Goal: Transaction & Acquisition: Download file/media

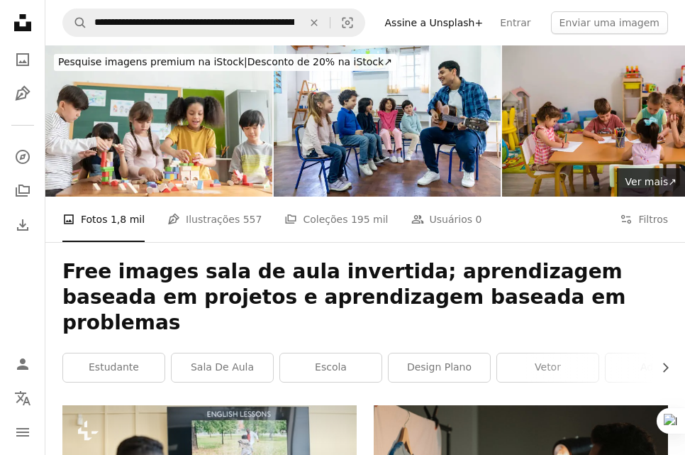
scroll to position [1064, 0]
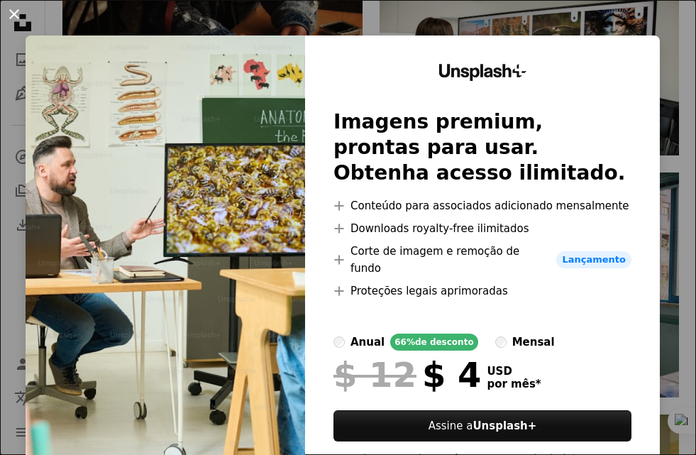
click at [16, 13] on button "An X shape" at bounding box center [14, 14] width 17 height 17
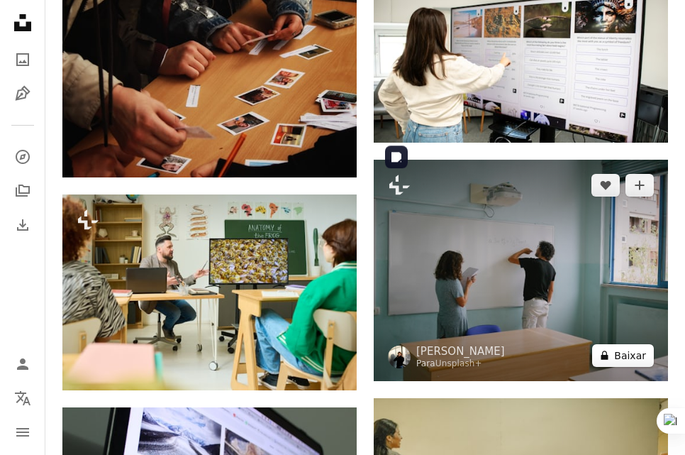
click at [619, 344] on button "A lock Baixar" at bounding box center [623, 355] width 62 height 23
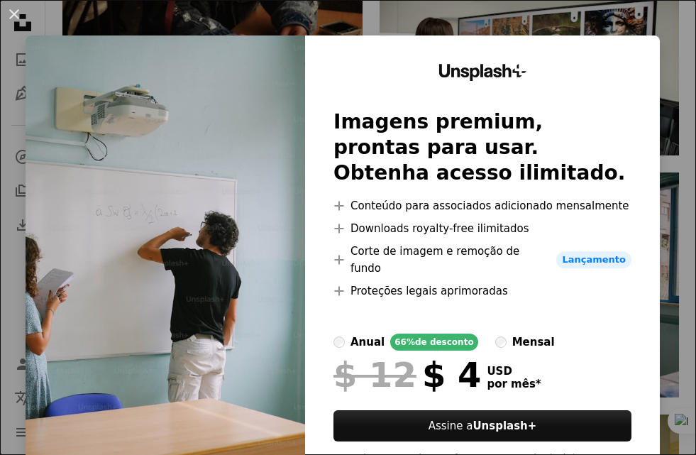
click at [8, 10] on button "An X shape" at bounding box center [14, 14] width 17 height 17
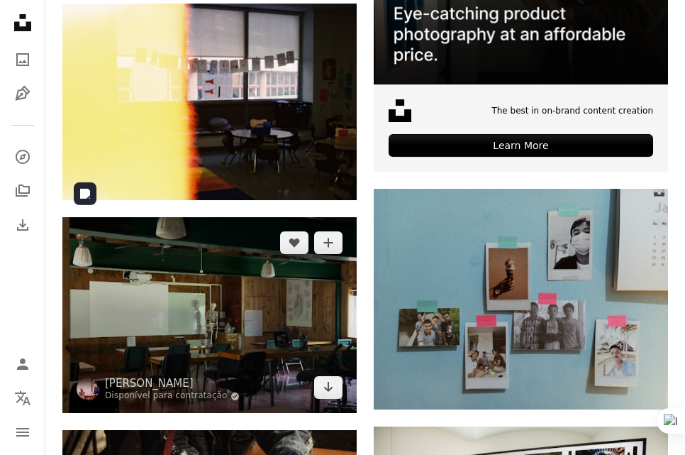
scroll to position [638, 0]
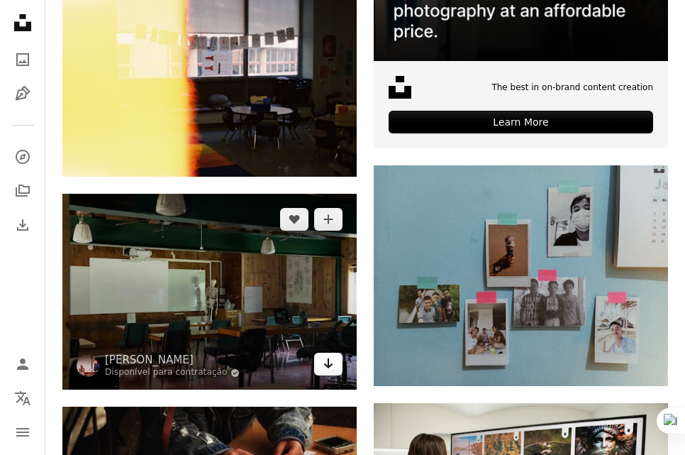
click at [333, 355] on icon "Arrow pointing down" at bounding box center [328, 363] width 11 height 17
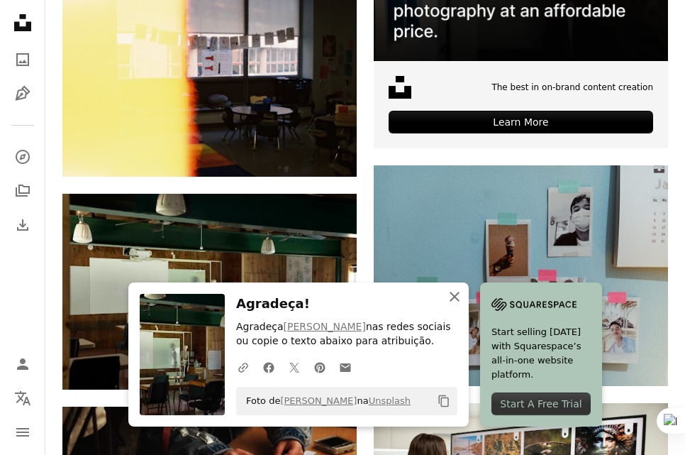
click at [453, 297] on icon "An X shape" at bounding box center [454, 296] width 17 height 17
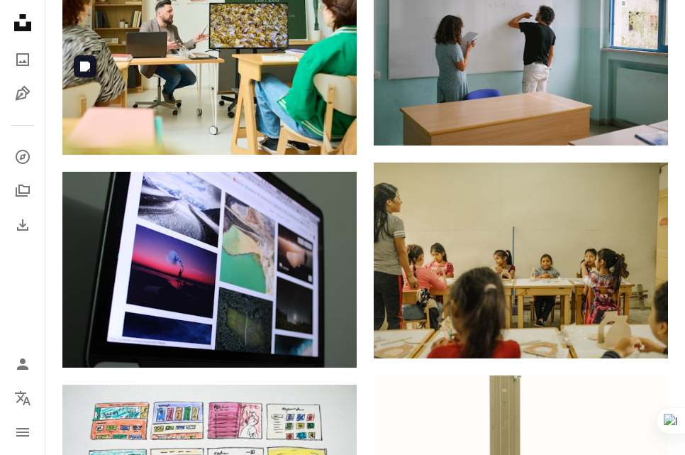
scroll to position [1348, 0]
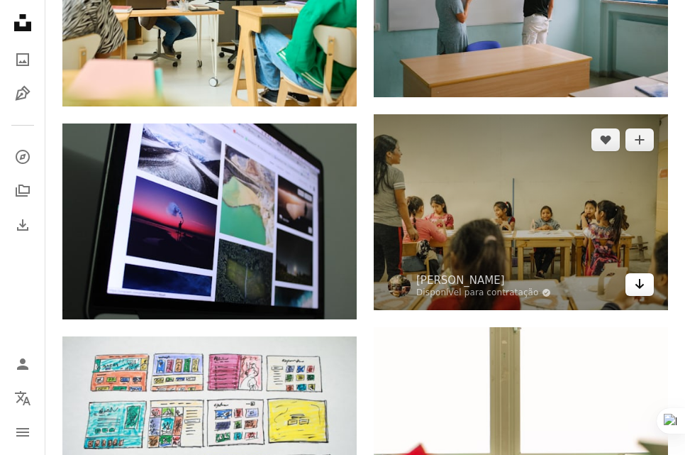
click at [642, 275] on icon "Arrow pointing down" at bounding box center [639, 283] width 11 height 17
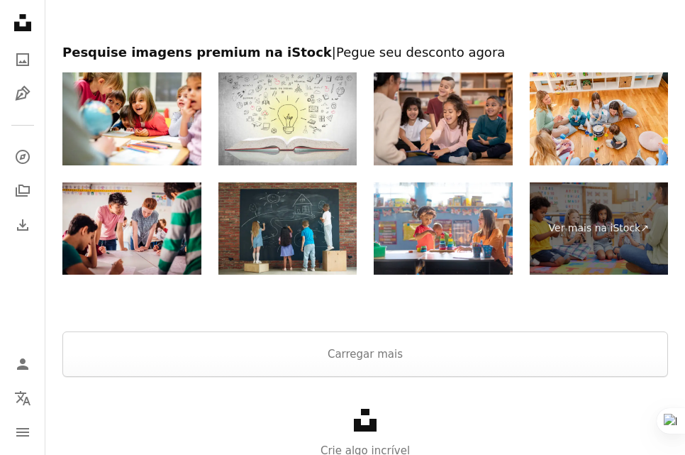
scroll to position [3226, 0]
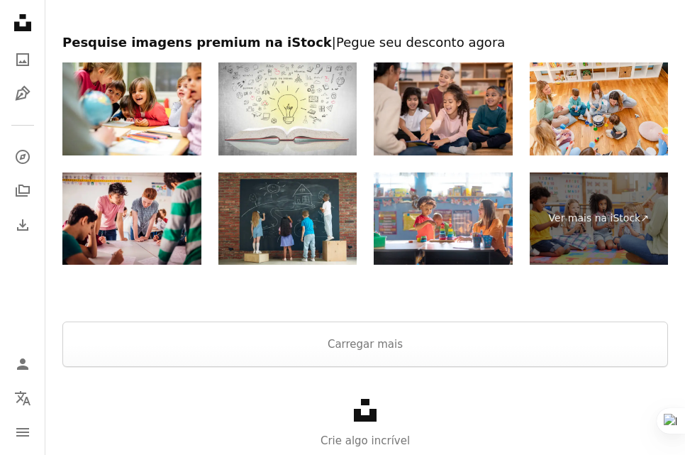
click at [355, 399] on icon "Unsplash logo" at bounding box center [365, 410] width 23 height 23
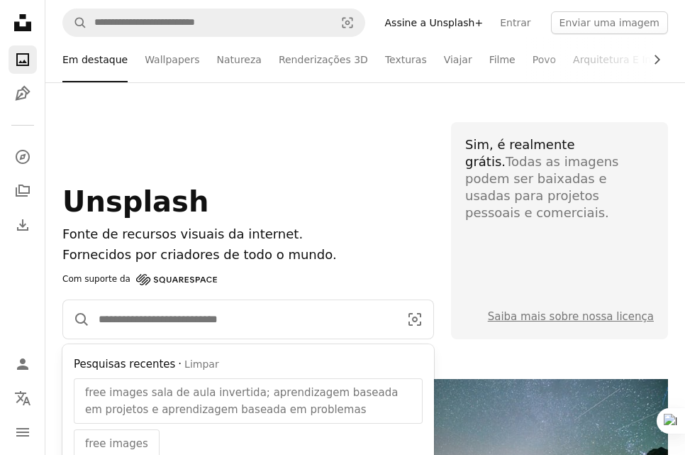
click at [152, 319] on input "Pesquise conteúdo visual em todo o site" at bounding box center [243, 319] width 306 height 38
paste input "**********"
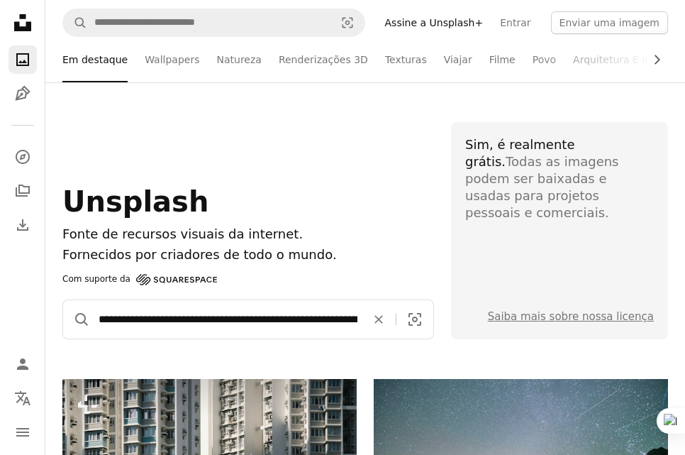
scroll to position [0, 171]
type input "**********"
click at [81, 316] on icon "A magnifying glass" at bounding box center [76, 319] width 27 height 17
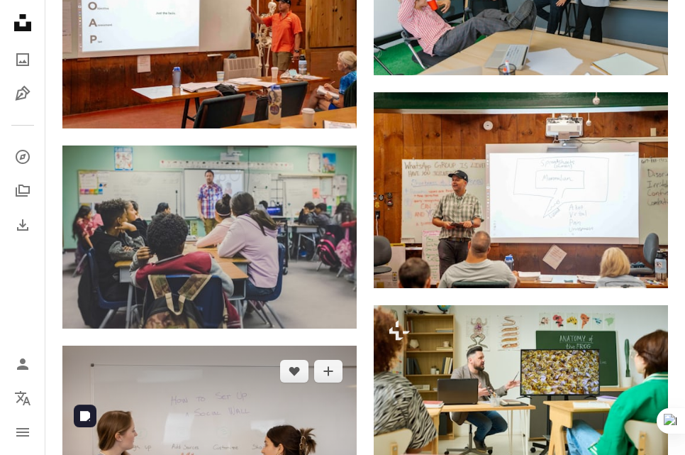
scroll to position [1277, 0]
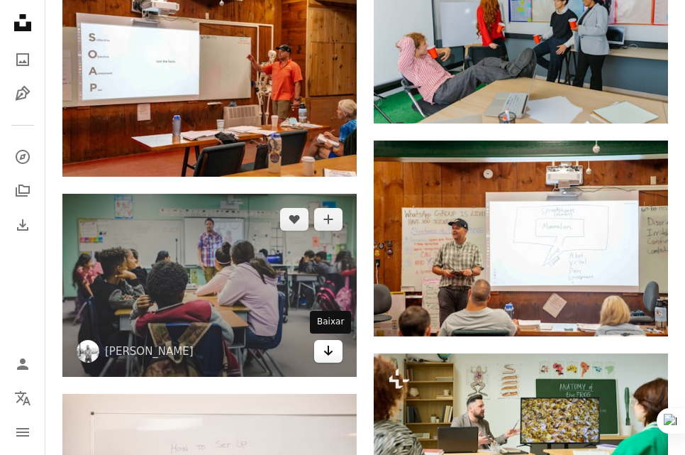
click at [332, 350] on icon "Arrow pointing down" at bounding box center [328, 350] width 11 height 17
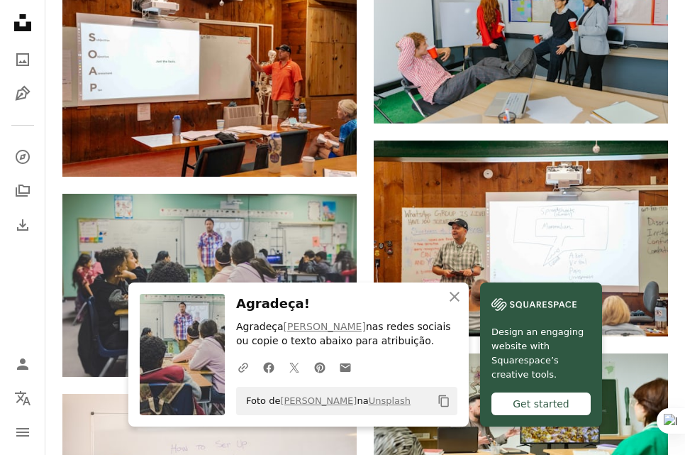
click at [528, 403] on div "Get started" at bounding box center [541, 403] width 99 height 23
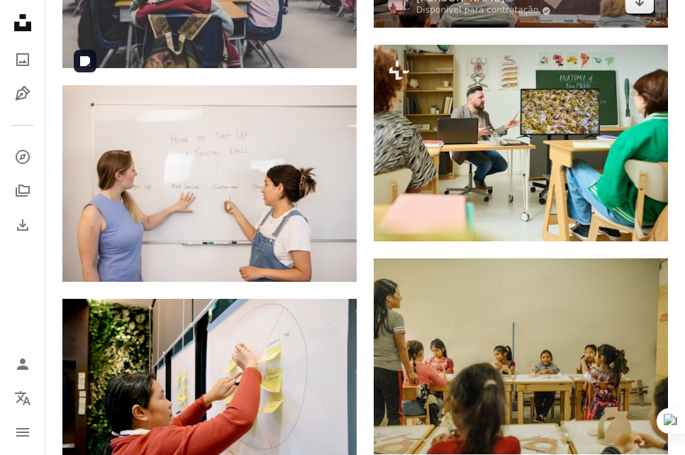
scroll to position [1561, 0]
